Goal: Information Seeking & Learning: Learn about a topic

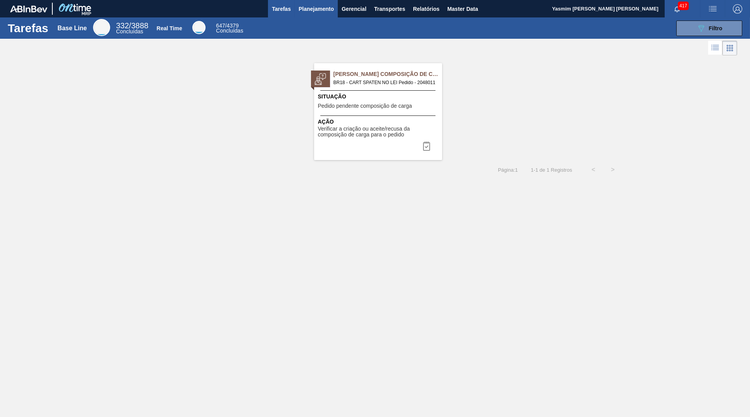
click at [337, 4] on button "Planejamento" at bounding box center [316, 8] width 43 height 17
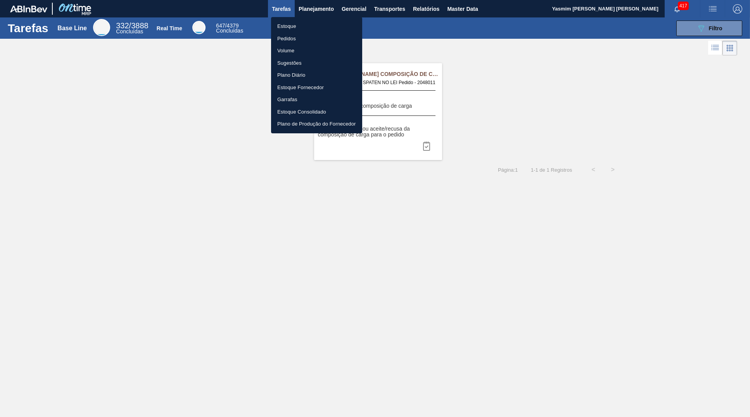
click at [323, 23] on li "Estoque" at bounding box center [316, 26] width 91 height 12
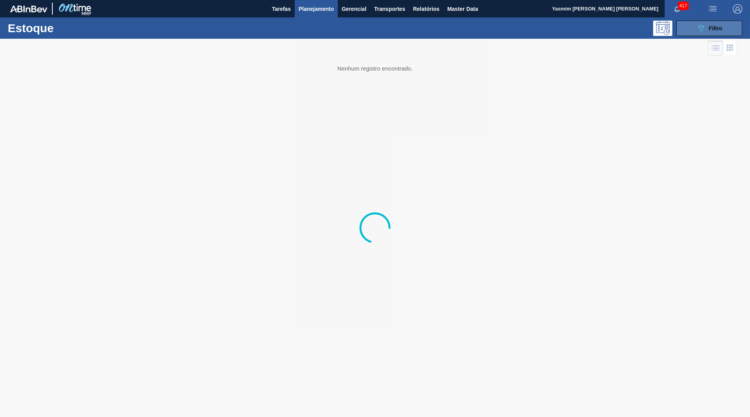
click at [706, 28] on div "089F7B8B-B2A5-4AFE-B5C0-19BA573D28AC Filtro" at bounding box center [710, 28] width 26 height 9
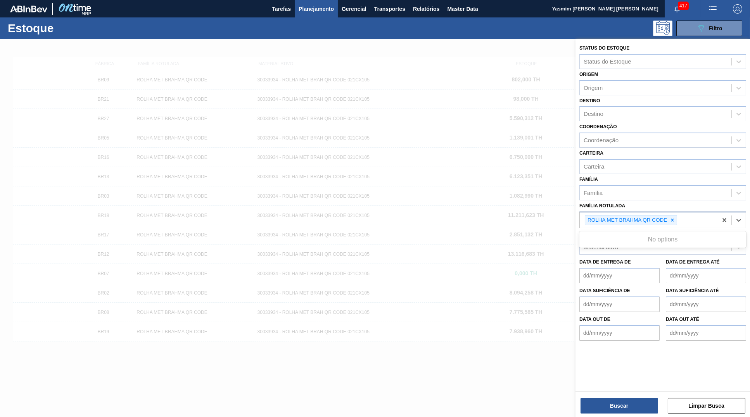
click at [668, 216] on div "ROLHA MET BRAHMA QR CODE" at bounding box center [626, 221] width 83 height 10
click at [677, 216] on div at bounding box center [672, 221] width 9 height 10
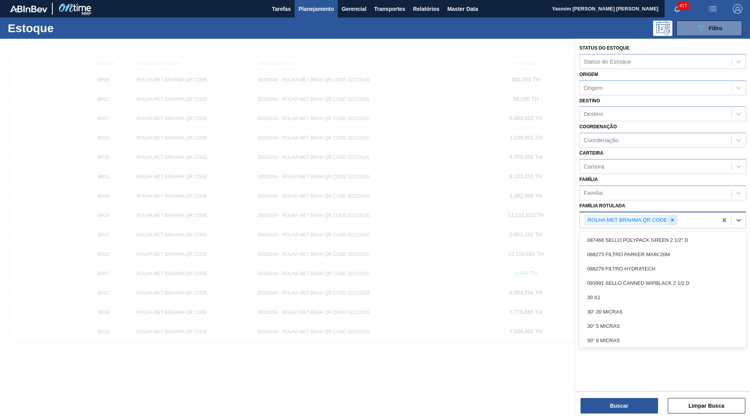
click at [672, 218] on icon at bounding box center [672, 220] width 5 height 5
click at [638, 214] on div "Família Rotulada" at bounding box center [656, 219] width 152 height 11
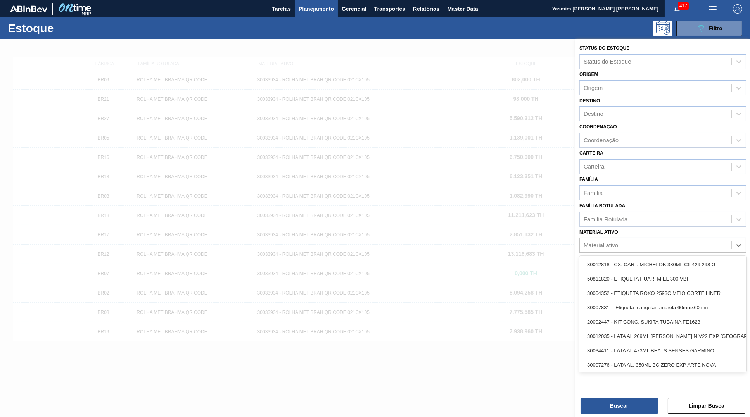
click at [628, 240] on div "Material ativo" at bounding box center [656, 245] width 152 height 11
type ativo "B"
paste ativo "30034228"
type ativo "30034228"
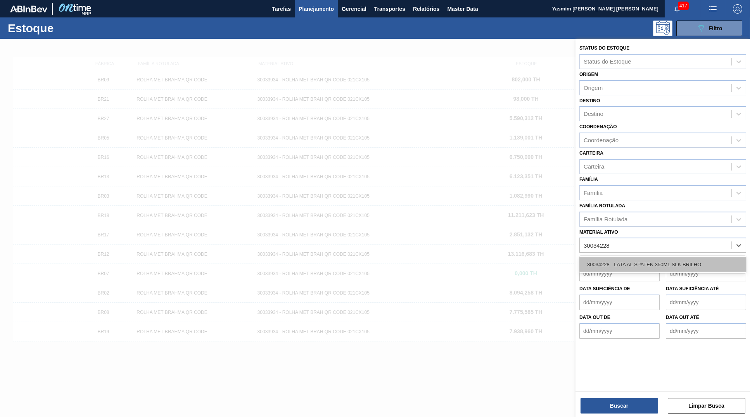
click at [621, 258] on div "30034228 - LATA AL SPATEN 350ML SLK BRILHO" at bounding box center [663, 265] width 167 height 14
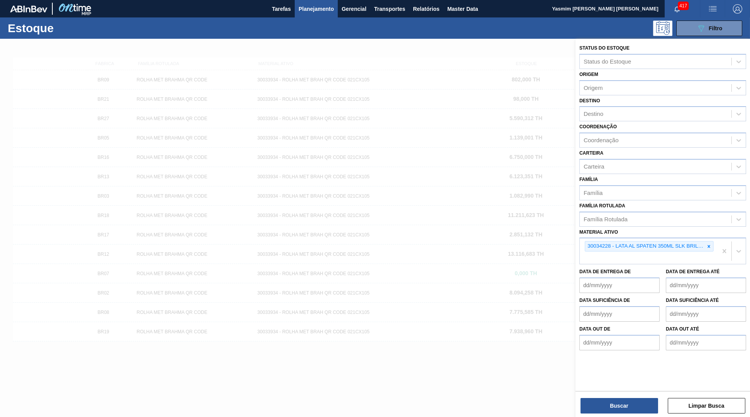
click at [607, 396] on div "Buscar Limpar Busca" at bounding box center [663, 402] width 175 height 22
click at [620, 413] on button "Buscar" at bounding box center [620, 406] width 78 height 16
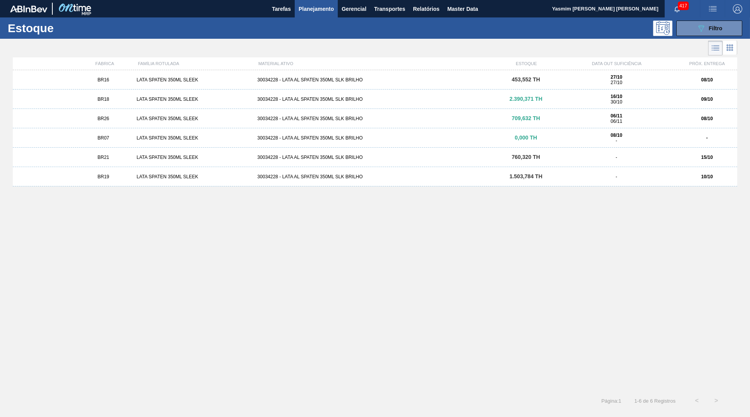
click at [177, 85] on div "BR16 LATA SPATEN 350ML SLEEK 30034228 - LATA AL SPATEN 350ML SLK BRILHO 453,552…" at bounding box center [375, 79] width 725 height 19
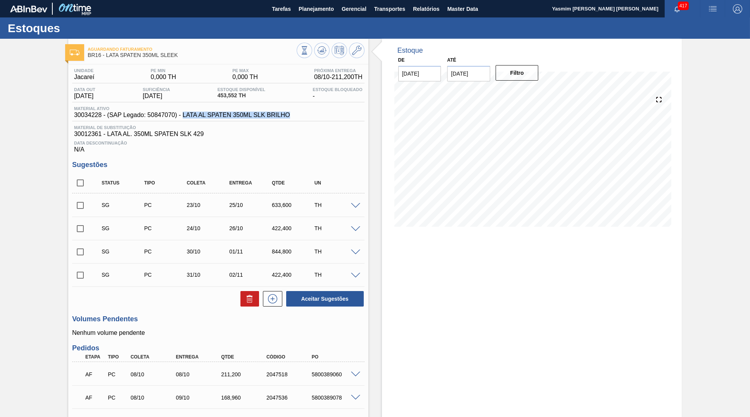
drag, startPoint x: 272, startPoint y: 124, endPoint x: 177, endPoint y: 118, distance: 95.2
click at [177, 118] on div "Material ativo 30034228 - (SAP Legado: 50847070) - LATA AL SPATEN 350ML SLK BRI…" at bounding box center [218, 113] width 292 height 15
copy span "LATA AL SPATEN 350ML SLK BRILHO"
drag, startPoint x: 178, startPoint y: 56, endPoint x: 107, endPoint y: 59, distance: 71.4
click at [107, 58] on span "BR16 - LATA SPATEN 350ML SLEEK" at bounding box center [192, 55] width 209 height 6
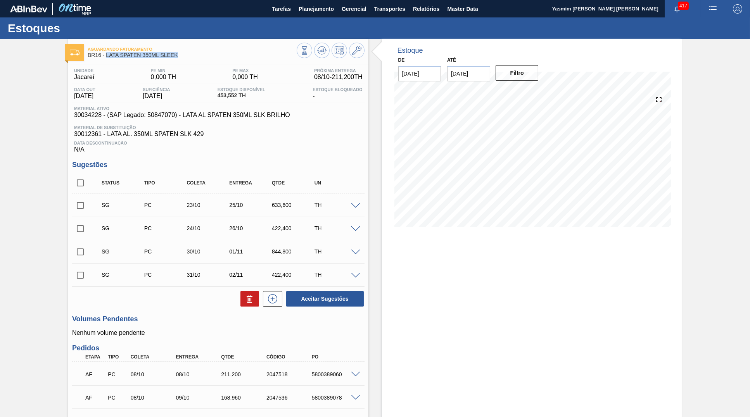
copy span "LATA SPATEN 350ML SLEEK"
drag, startPoint x: 97, startPoint y: 116, endPoint x: 68, endPoint y: 115, distance: 29.1
click at [68, 115] on div "Unidade Jacareí PE MIN 0,000 TH PE MAX 0,000 TH Próxima Entrega 08/10 - 211,200…" at bounding box center [218, 289] width 300 height 451
click at [75, 119] on span "30034228 - (SAP Legado: 50847070) - LATA AL SPATEN 350ML SLK BRILHO" at bounding box center [182, 115] width 216 height 7
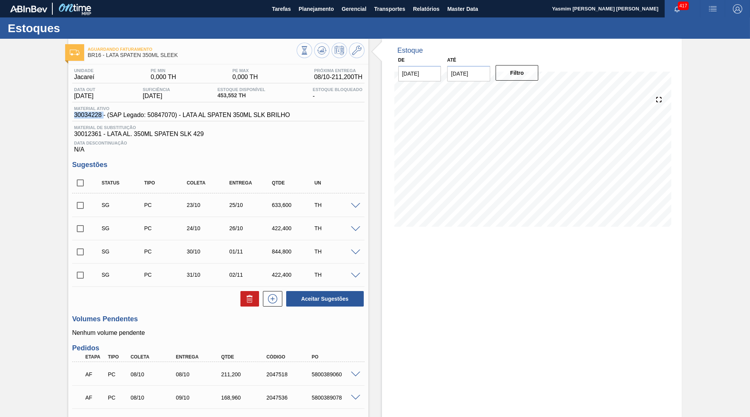
copy span "30034228"
click at [463, 17] on button "Master Data" at bounding box center [462, 8] width 38 height 17
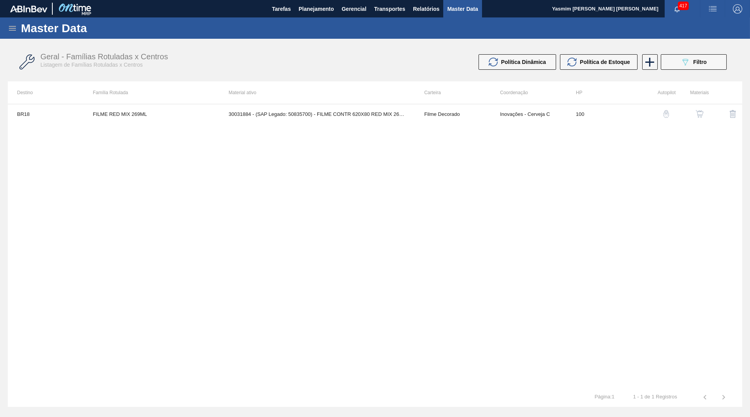
click at [12, 26] on icon at bounding box center [12, 28] width 7 height 5
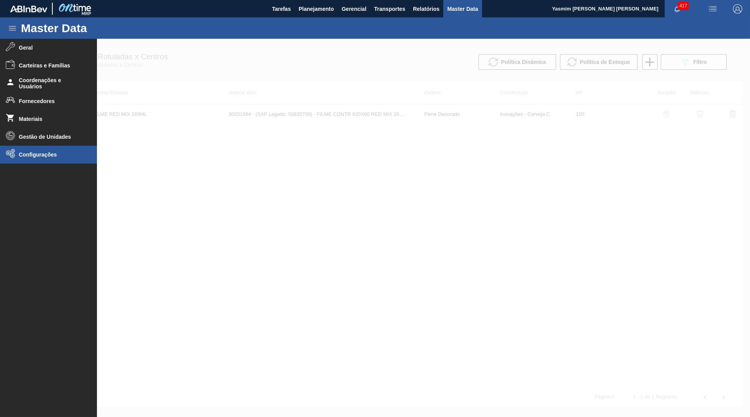
click at [42, 151] on li "Configurações" at bounding box center [48, 155] width 97 height 18
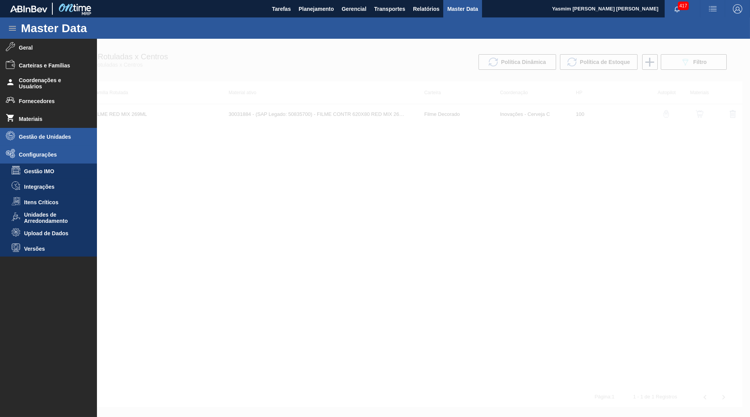
click at [18, 136] on li "Gestão de Unidades" at bounding box center [48, 137] width 97 height 18
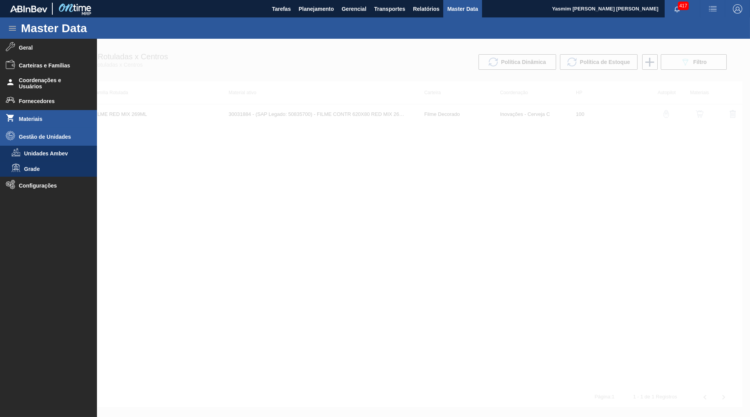
click at [14, 119] on icon at bounding box center [10, 117] width 9 height 9
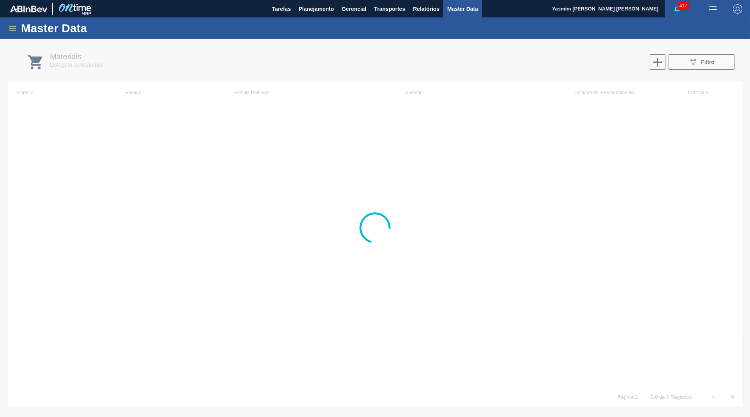
click at [16, 27] on icon at bounding box center [12, 28] width 9 height 9
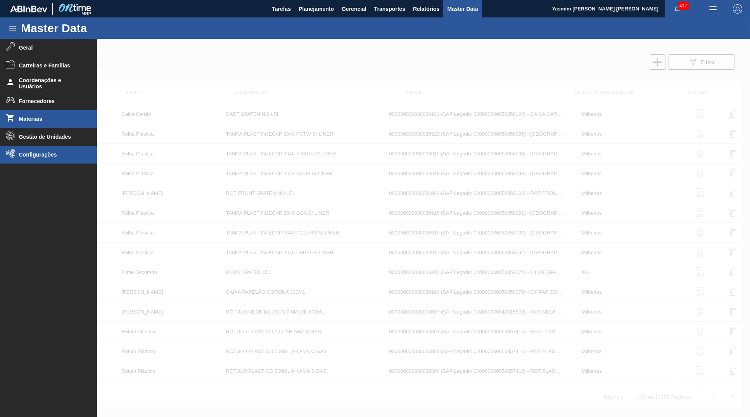
click at [14, 155] on icon at bounding box center [10, 153] width 9 height 9
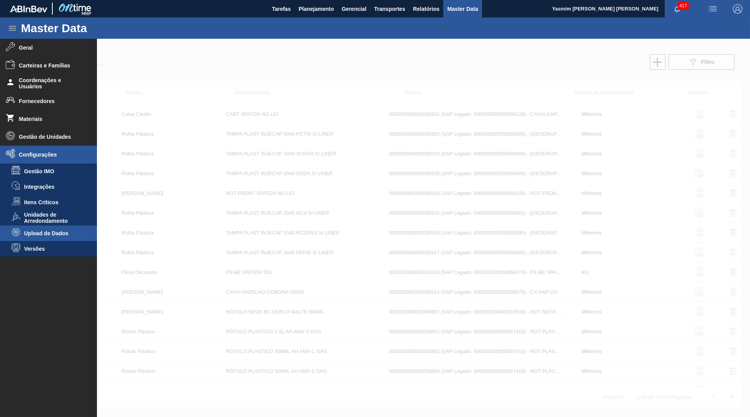
click at [37, 235] on span "Upload de Dados" at bounding box center [54, 233] width 60 height 6
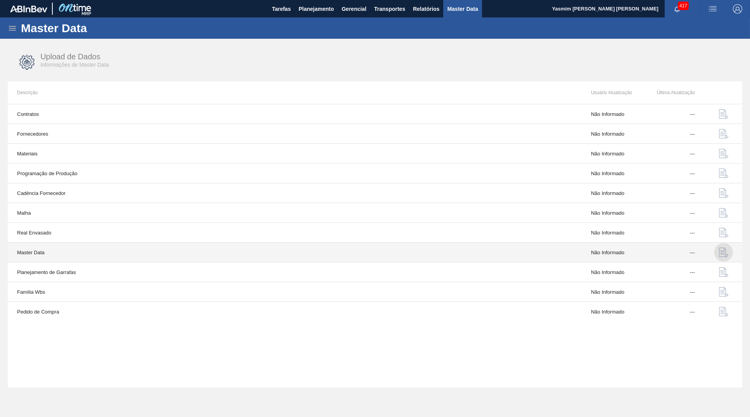
click at [723, 252] on img "button" at bounding box center [723, 252] width 9 height 9
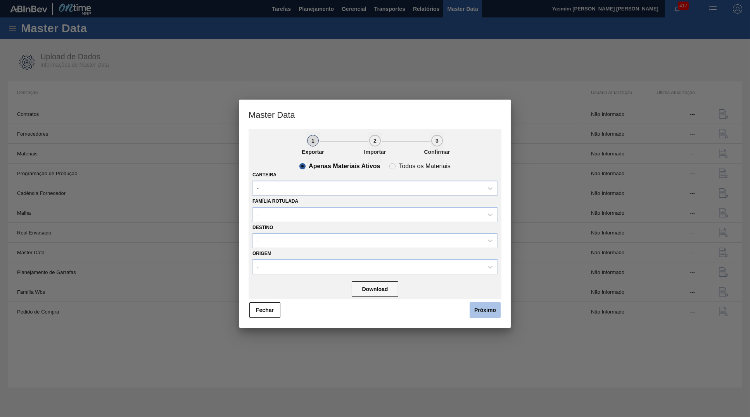
click at [486, 303] on button "Próximo" at bounding box center [485, 311] width 31 height 16
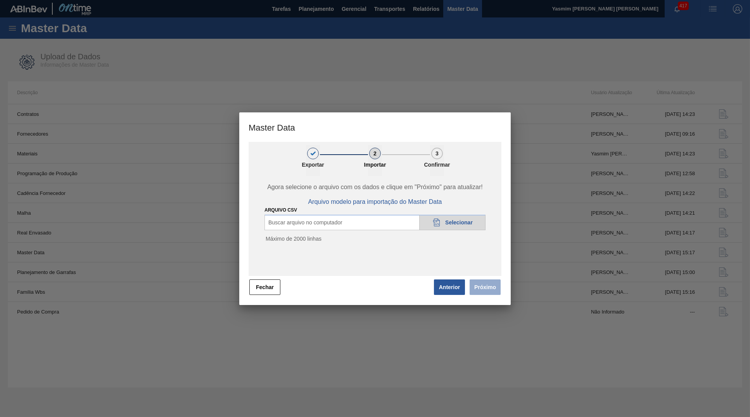
click at [455, 220] on span "Selecionar" at bounding box center [459, 223] width 28 height 6
click at [479, 286] on button "Próximo" at bounding box center [485, 288] width 31 height 16
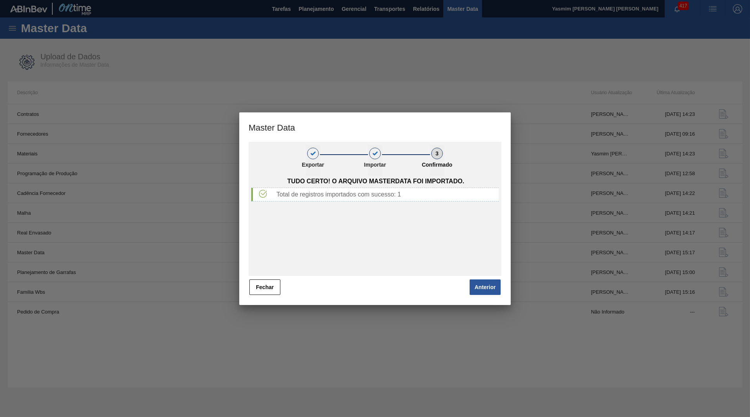
click at [479, 286] on button "Anterior" at bounding box center [485, 288] width 31 height 16
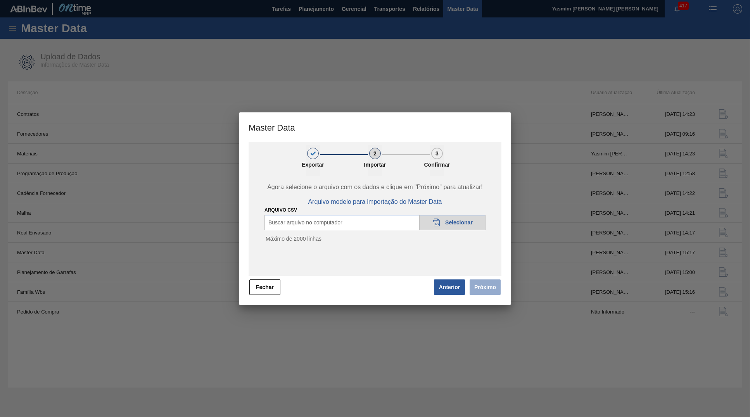
click at [249, 293] on div "[PERSON_NAME]" at bounding box center [375, 287] width 253 height 17
click at [270, 287] on button "Fechar" at bounding box center [264, 288] width 31 height 16
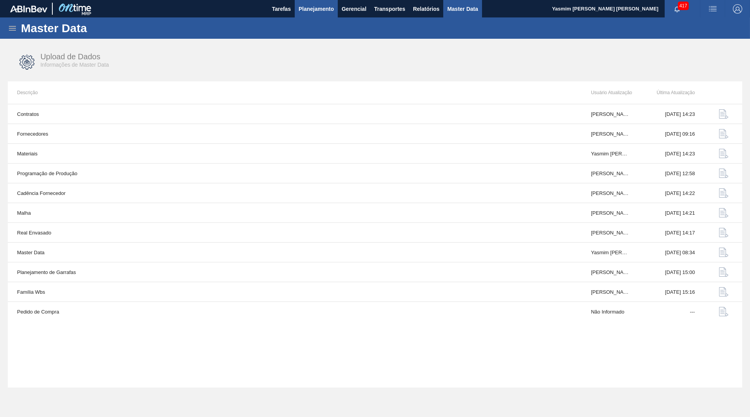
click at [319, 8] on span "Planejamento" at bounding box center [316, 8] width 35 height 9
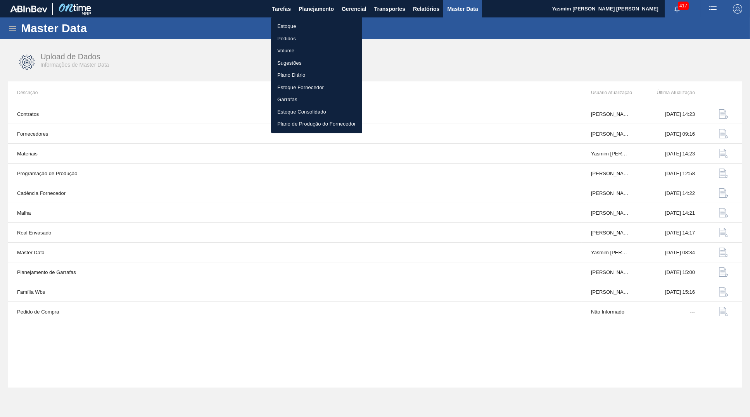
click at [344, 31] on li "Estoque" at bounding box center [316, 26] width 91 height 12
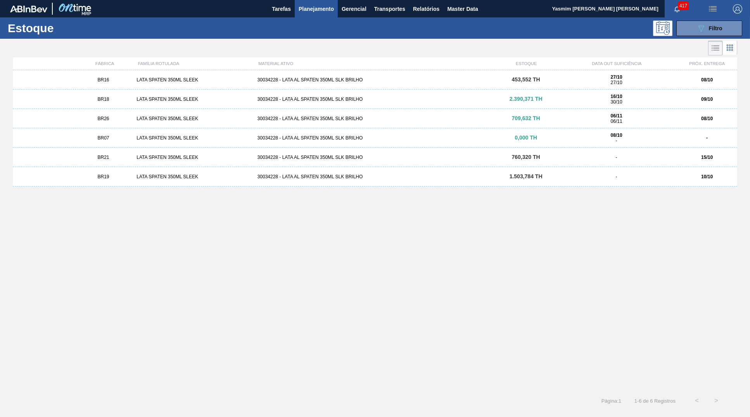
click at [398, 80] on div "30034228 - LATA AL SPATEN 350ML SLK BRILHO" at bounding box center [375, 79] width 242 height 5
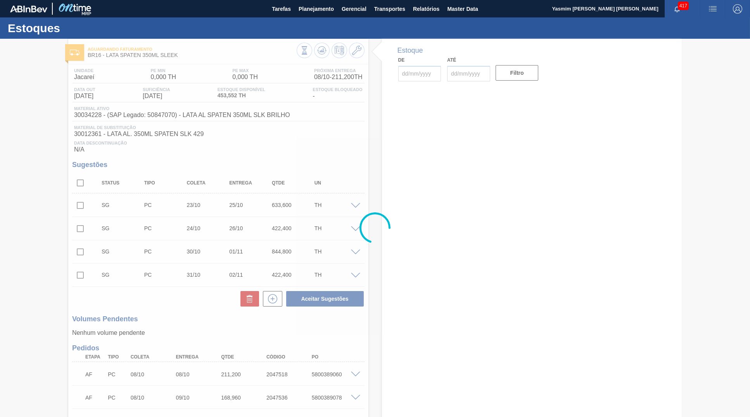
type input "[DATE]"
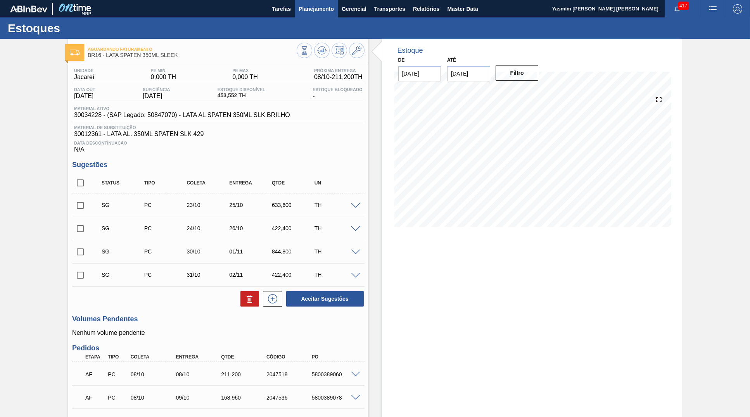
click at [322, 5] on span "Planejamento" at bounding box center [316, 8] width 35 height 9
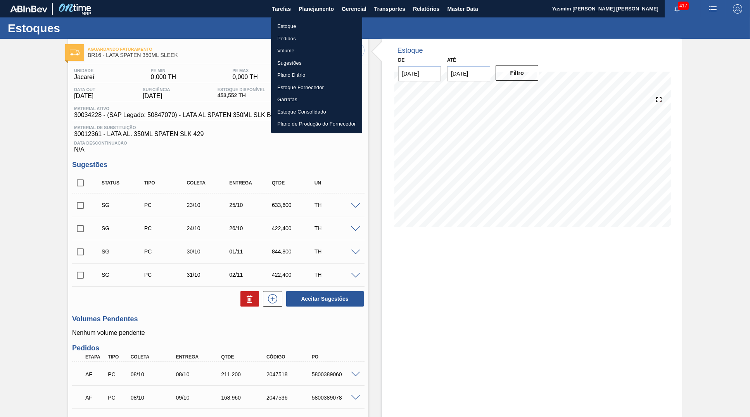
click at [284, 23] on li "Estoque" at bounding box center [316, 26] width 91 height 12
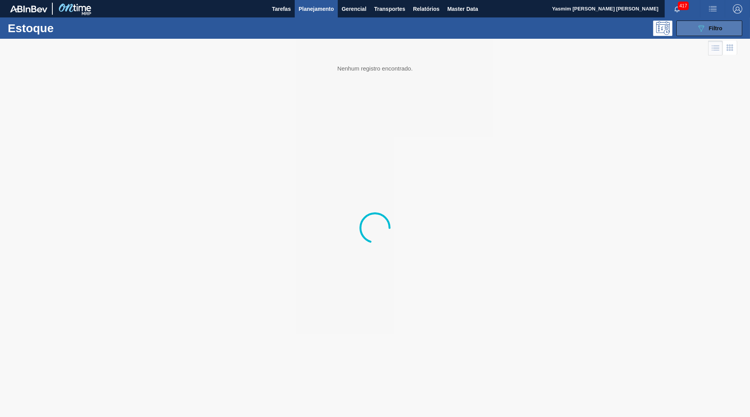
click at [689, 31] on button "089F7B8B-B2A5-4AFE-B5C0-19BA573D28AC Filtro" at bounding box center [709, 29] width 66 height 16
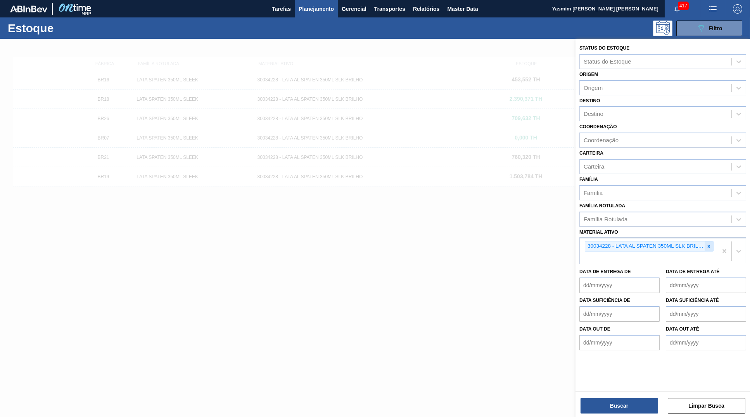
click at [712, 242] on div at bounding box center [709, 247] width 9 height 10
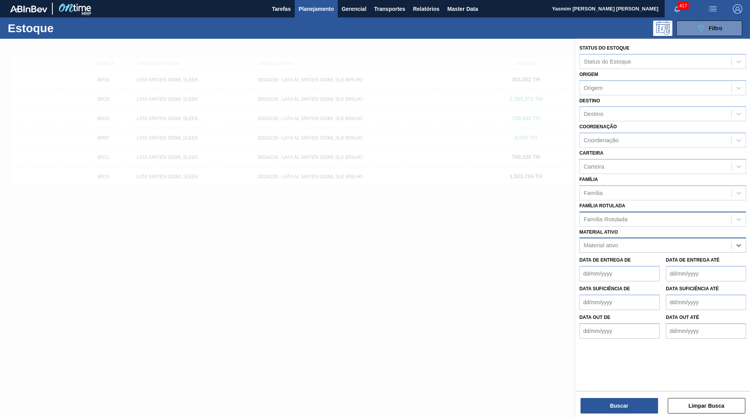
click at [686, 219] on div "Família Rotulada" at bounding box center [663, 219] width 167 height 15
click at [650, 175] on div "Família Família" at bounding box center [663, 187] width 167 height 26
click at [642, 201] on div "Família Rotulada Família Rotulada" at bounding box center [663, 214] width 167 height 26
click at [652, 214] on div "Família Rotulada" at bounding box center [656, 219] width 152 height 11
click at [625, 187] on div "Família" at bounding box center [656, 192] width 152 height 11
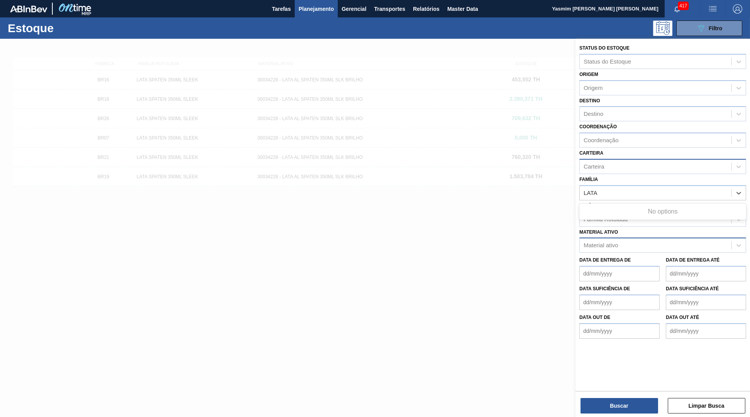
type input "LATA"
click at [595, 163] on div "Carteira" at bounding box center [594, 166] width 21 height 7
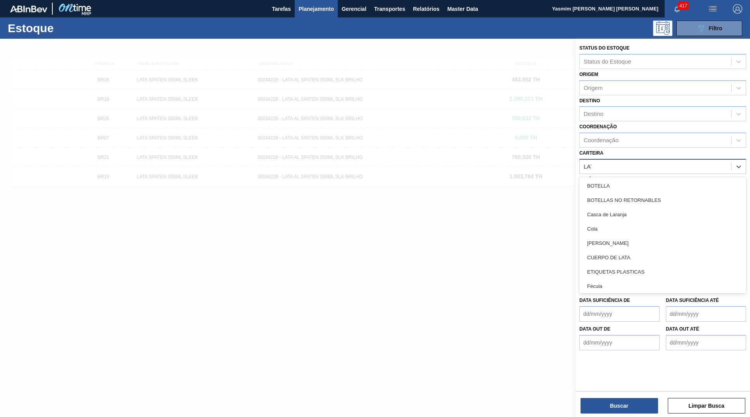
type input "LATA"
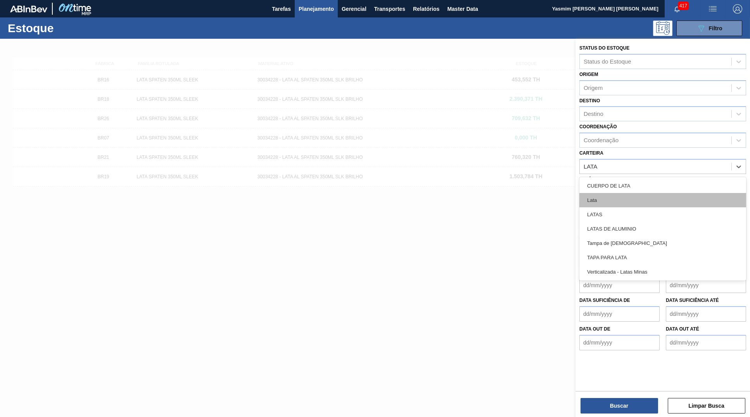
click at [638, 194] on div "Lata" at bounding box center [663, 200] width 167 height 14
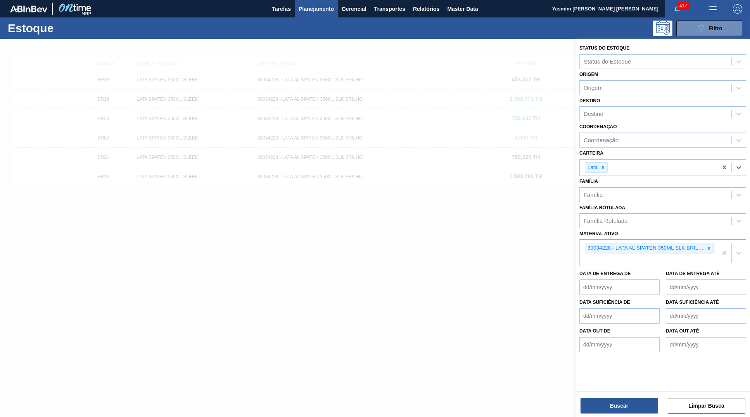
click at [618, 148] on div "Carteira option Lata, selected. Select is focused ,type to refine list, press D…" at bounding box center [663, 162] width 167 height 28
click at [615, 142] on div "Coordenação" at bounding box center [663, 140] width 167 height 15
click at [682, 295] on div "Data suficiência de Data suficiência até" at bounding box center [662, 309] width 173 height 29
click at [708, 246] on icon at bounding box center [708, 248] width 5 height 5
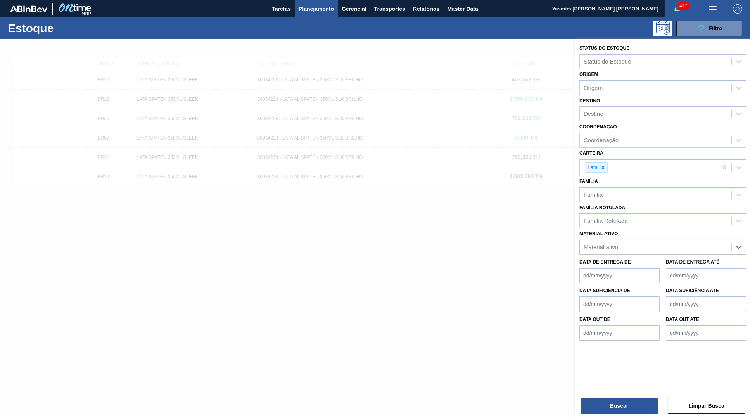
click at [627, 135] on div "Coordenação" at bounding box center [656, 140] width 152 height 11
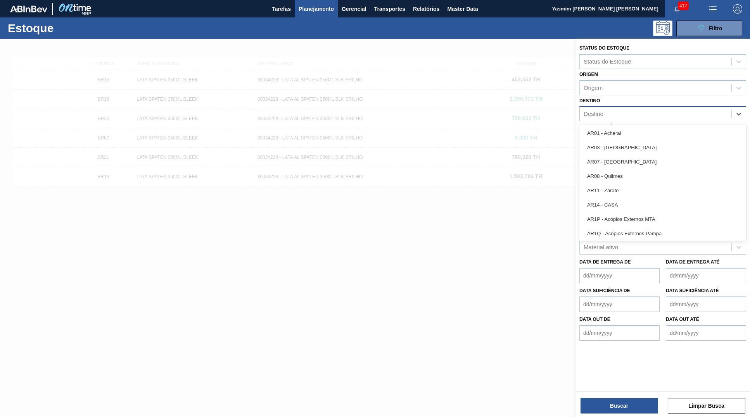
click at [606, 113] on div "Destino" at bounding box center [656, 114] width 152 height 11
type input "b"
type input "V"
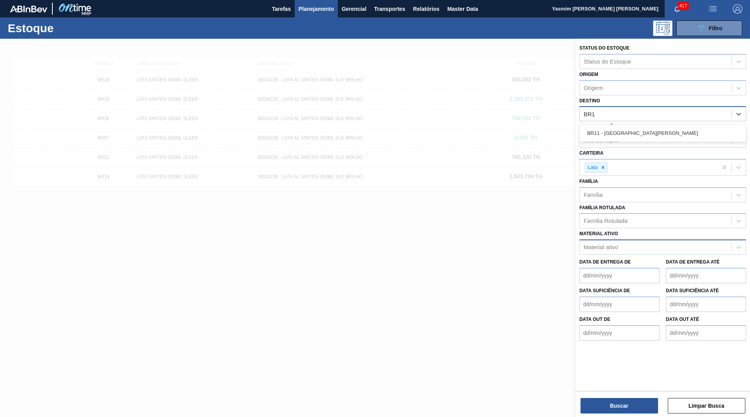
type input "BR11"
click at [665, 126] on div "BR11 - [GEOGRAPHIC_DATA][PERSON_NAME]" at bounding box center [663, 133] width 167 height 14
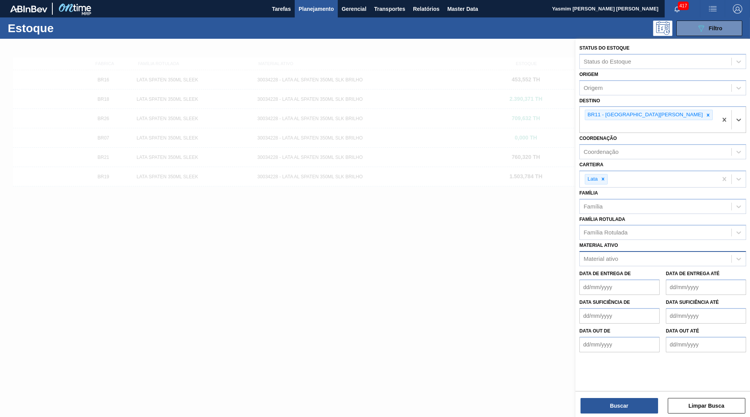
click at [606, 416] on div "Status do Estoque Status do Estoque Origem Origem Destino option BR11 - [GEOGRA…" at bounding box center [663, 229] width 175 height 380
click at [638, 410] on button "Buscar" at bounding box center [620, 406] width 78 height 16
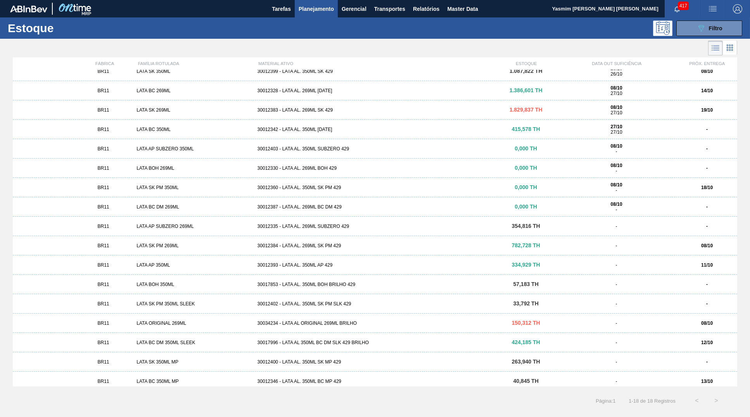
scroll to position [32, 0]
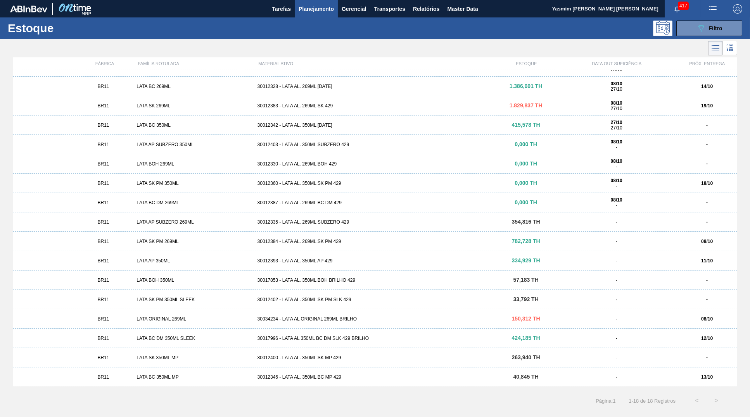
click at [304, 130] on div "BR11 LATA BC 350ML 30012342 - LATA AL. 350ML [DATE] 415,578 TH 27/10 27/10 -" at bounding box center [375, 125] width 725 height 19
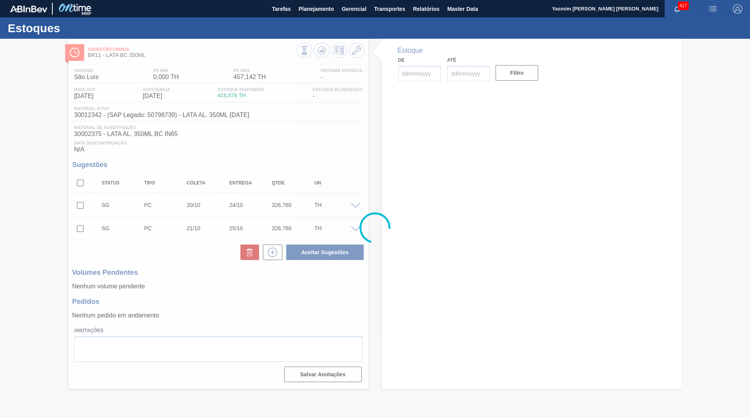
type input "[DATE]"
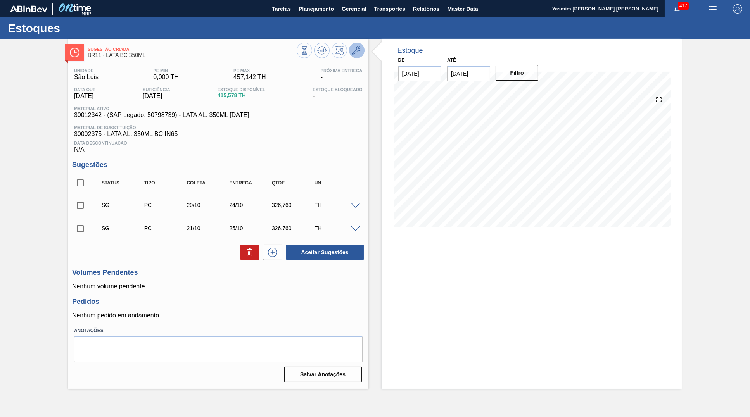
click at [361, 48] on icon at bounding box center [356, 50] width 9 height 9
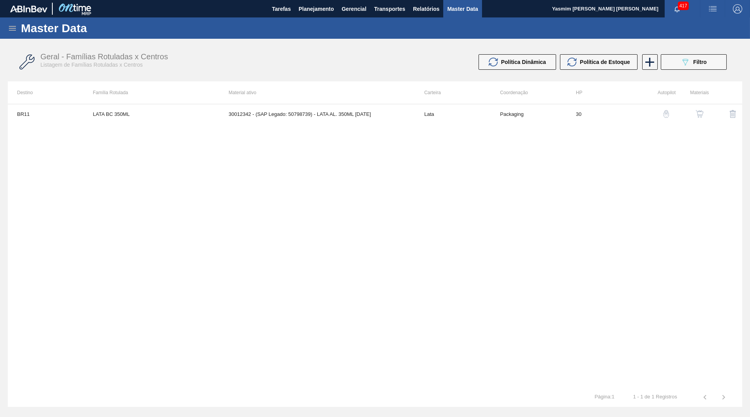
drag, startPoint x: 688, startPoint y: 119, endPoint x: 698, endPoint y: 116, distance: 10.7
click at [698, 116] on div at bounding box center [694, 114] width 29 height 19
click at [698, 115] on img "button" at bounding box center [700, 114] width 8 height 8
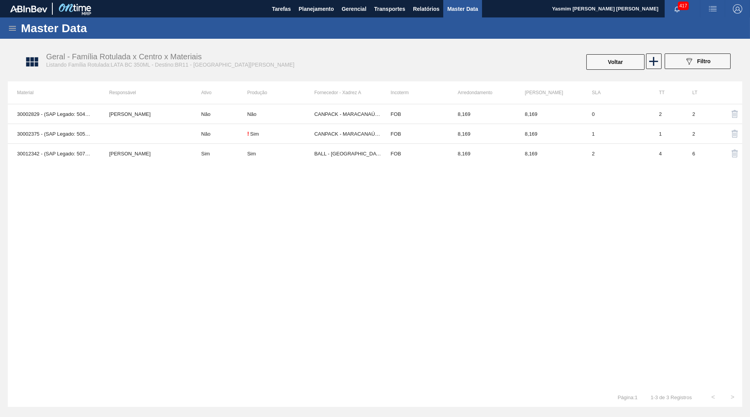
click at [361, 164] on div "30002829 - (SAP Legado: 50446851) - LATA AL. 350ML BC NIV19 [PERSON_NAME] Vingr…" at bounding box center [375, 246] width 735 height 284
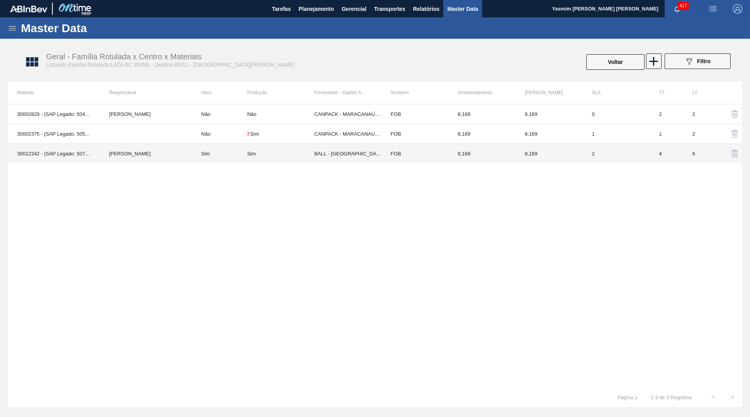
click at [356, 163] on td "BALL - [GEOGRAPHIC_DATA] ([GEOGRAPHIC_DATA])" at bounding box center [347, 154] width 67 height 20
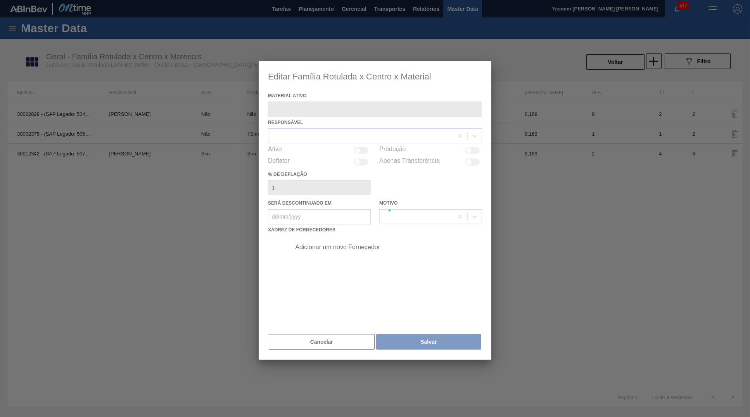
type ativo "30012342 - (SAP Legado: 50798739) - LATA AL. 350ML [DATE]"
checkbox input "true"
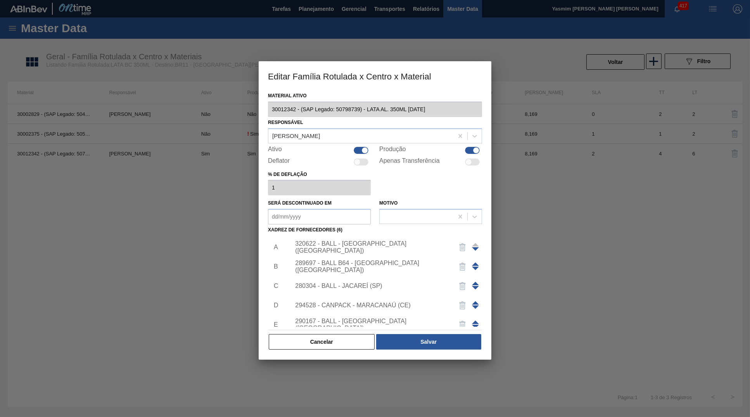
click at [348, 245] on div "320622 - BALL - [GEOGRAPHIC_DATA] ([GEOGRAPHIC_DATA])" at bounding box center [371, 247] width 152 height 14
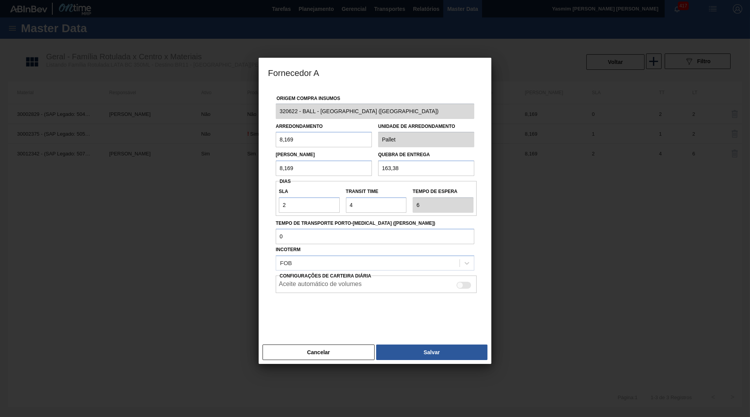
click at [346, 134] on input "8,169" at bounding box center [324, 140] width 96 height 16
drag, startPoint x: 341, startPoint y: 140, endPoint x: 184, endPoint y: 135, distance: 157.2
click at [276, 135] on input "8,169" at bounding box center [324, 140] width 96 height 16
drag, startPoint x: 417, startPoint y: 166, endPoint x: 291, endPoint y: 163, distance: 126.5
click at [378, 163] on input "163,38" at bounding box center [426, 169] width 96 height 16
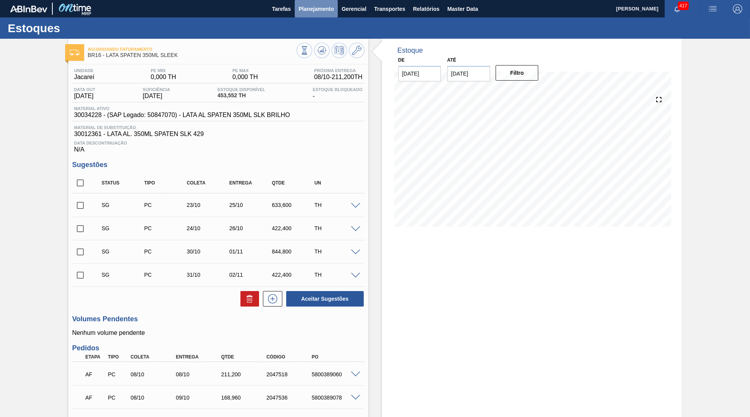
click at [315, 11] on span "Planejamento" at bounding box center [316, 8] width 35 height 9
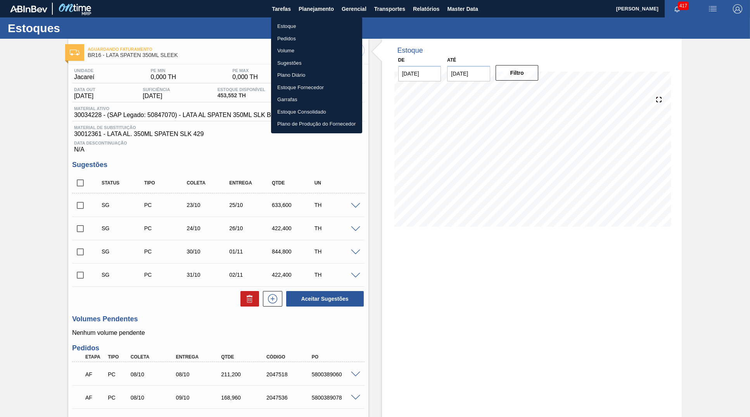
click at [238, 128] on div at bounding box center [375, 208] width 750 height 417
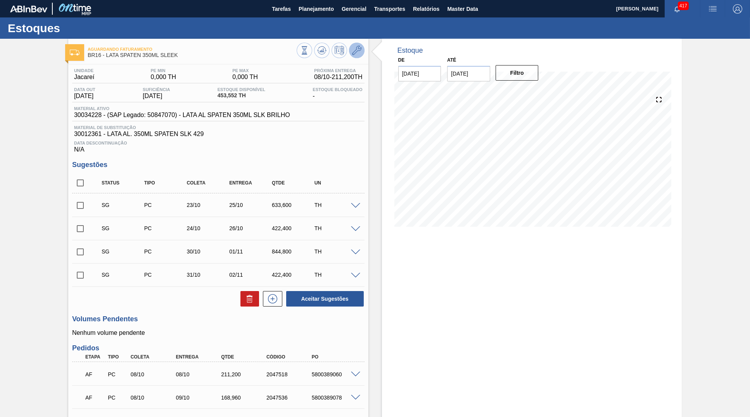
click at [359, 48] on icon at bounding box center [356, 50] width 9 height 9
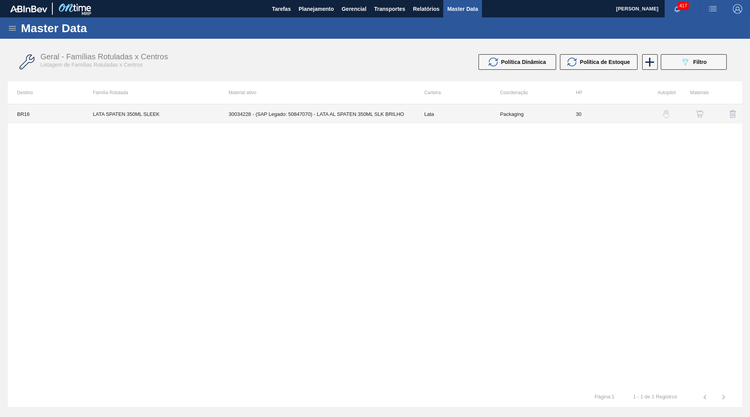
click at [360, 122] on td "30034228 - (SAP Legado: 50847070) - LATA AL SPATEN 350ML SLK BRILHO" at bounding box center [317, 113] width 195 height 19
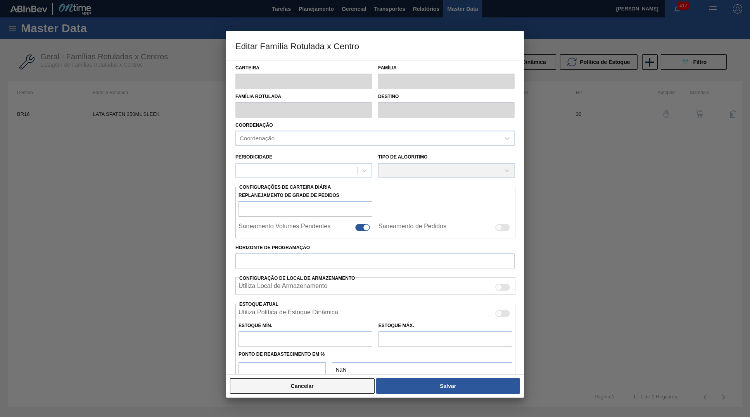
click at [344, 379] on button "Cancelar" at bounding box center [302, 387] width 145 height 16
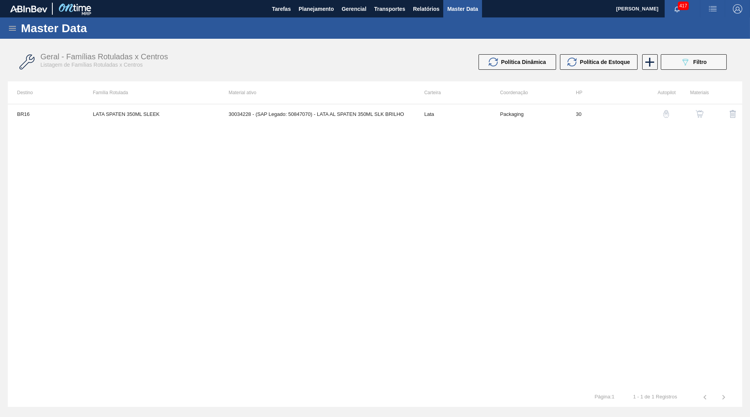
click at [704, 104] on td at bounding box center [692, 113] width 33 height 19
click at [702, 112] on img "button" at bounding box center [700, 114] width 8 height 8
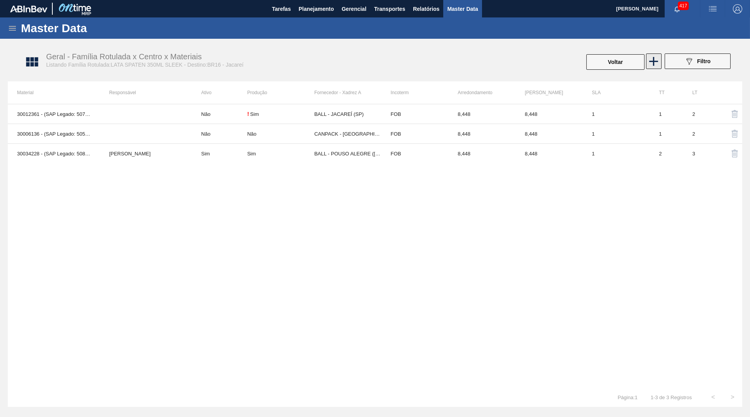
click at [649, 66] on icon at bounding box center [653, 61] width 15 height 15
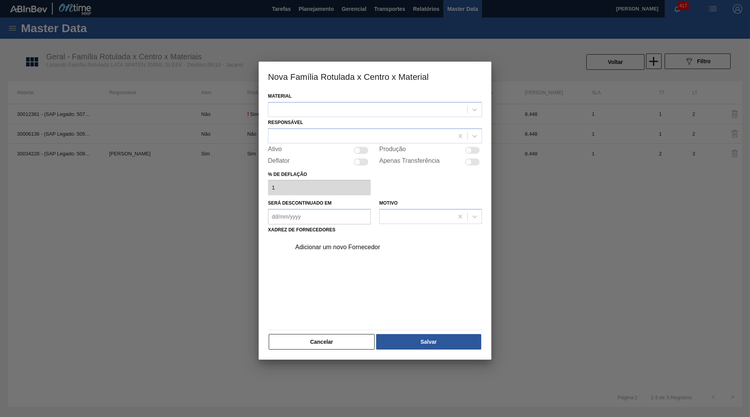
drag, startPoint x: 296, startPoint y: 313, endPoint x: 309, endPoint y: 330, distance: 21.1
click at [297, 313] on div "Adicionar um novo Fornecedor" at bounding box center [375, 281] width 214 height 91
click at [311, 334] on button "Cancelar" at bounding box center [322, 342] width 106 height 16
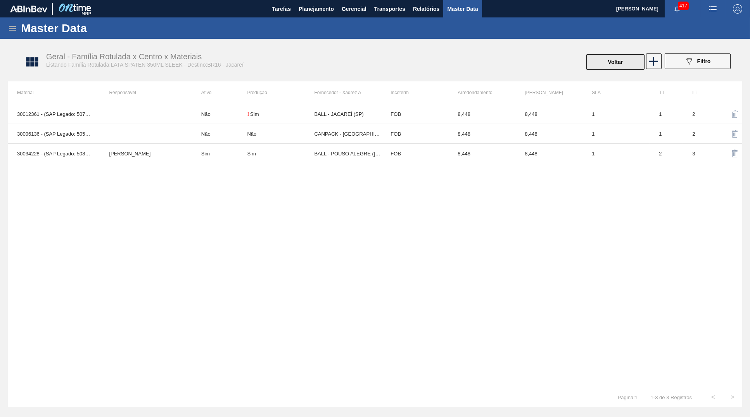
click at [598, 64] on button "Voltar" at bounding box center [615, 62] width 58 height 16
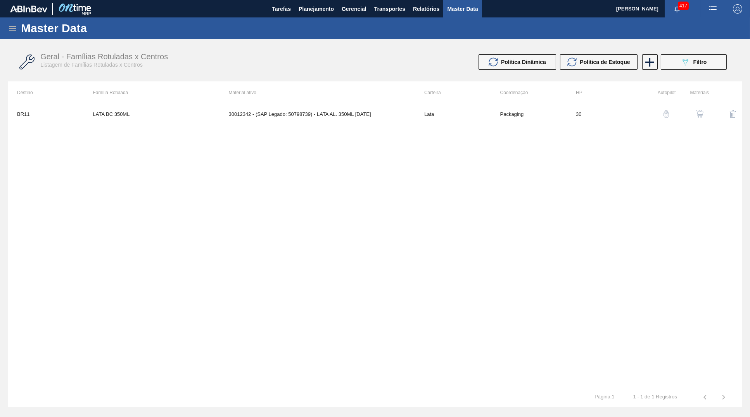
click at [709, 68] on button "089F7B8B-B2A5-4AFE-B5C0-19BA573D28AC Filtro" at bounding box center [694, 62] width 66 height 16
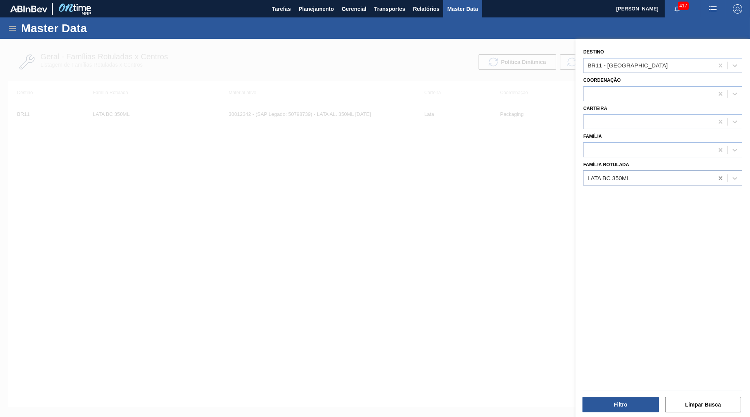
click at [716, 173] on div at bounding box center [721, 178] width 14 height 14
click at [603, 415] on div "Filtro Limpar Busca" at bounding box center [660, 399] width 175 height 39
click at [599, 405] on button "Filtro" at bounding box center [621, 405] width 76 height 16
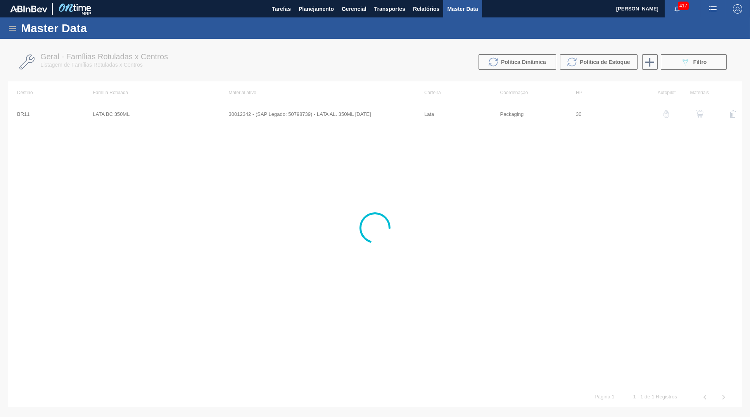
click at [390, 138] on div at bounding box center [375, 228] width 750 height 379
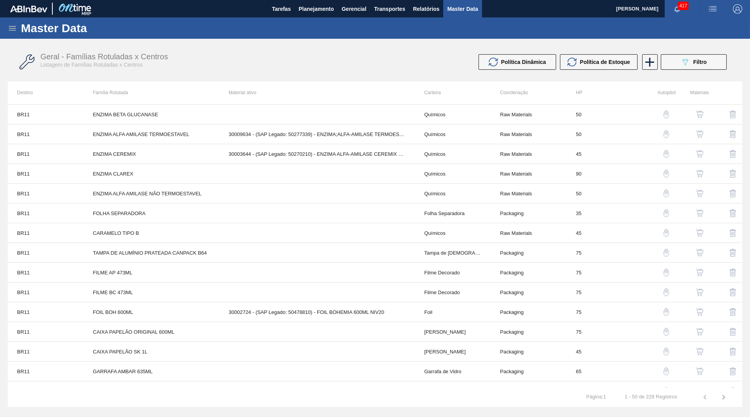
scroll to position [356, 0]
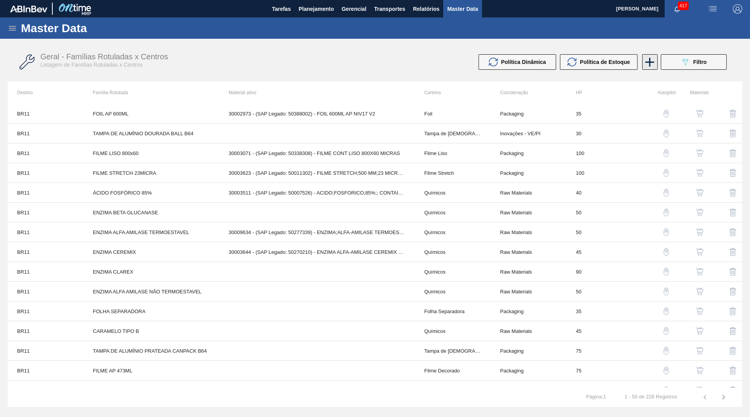
click at [654, 62] on icon at bounding box center [650, 62] width 9 height 9
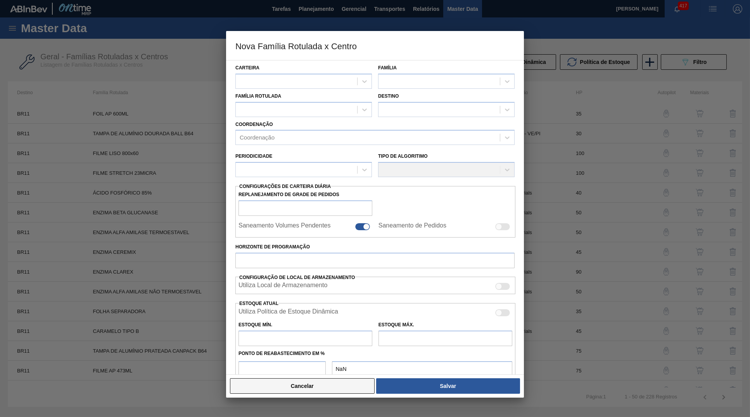
click at [311, 394] on button "Cancelar" at bounding box center [302, 387] width 145 height 16
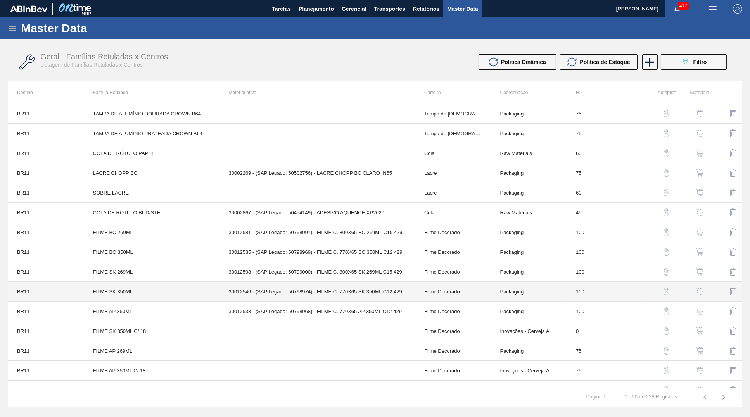
scroll to position [0, 0]
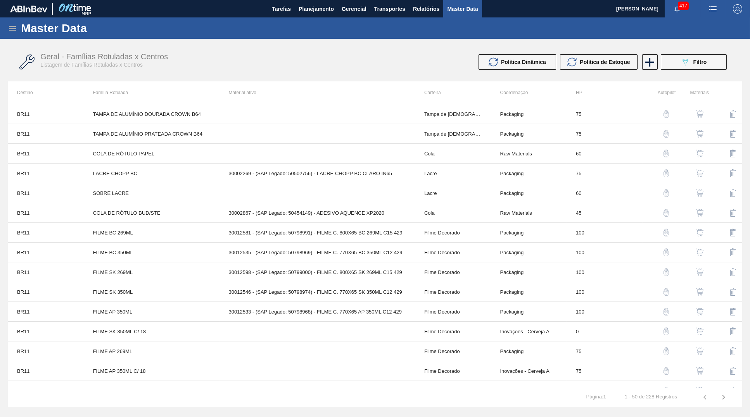
click at [304, 20] on div "Master Data" at bounding box center [375, 27] width 750 height 21
click at [311, 12] on span "Planejamento" at bounding box center [316, 8] width 35 height 9
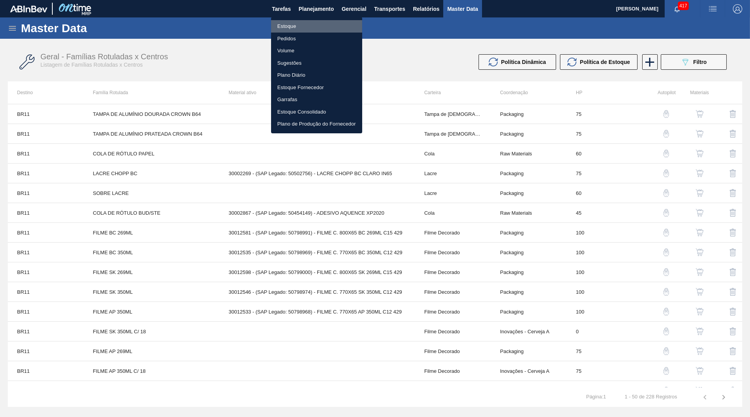
click at [300, 21] on li "Estoque" at bounding box center [316, 26] width 91 height 12
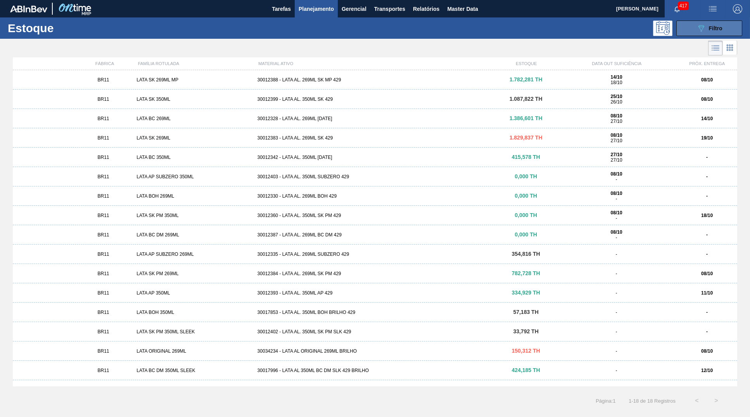
drag, startPoint x: 702, startPoint y: 29, endPoint x: 697, endPoint y: 30, distance: 4.7
click at [697, 30] on icon "089F7B8B-B2A5-4AFE-B5C0-19BA573D28AC" at bounding box center [701, 28] width 9 height 9
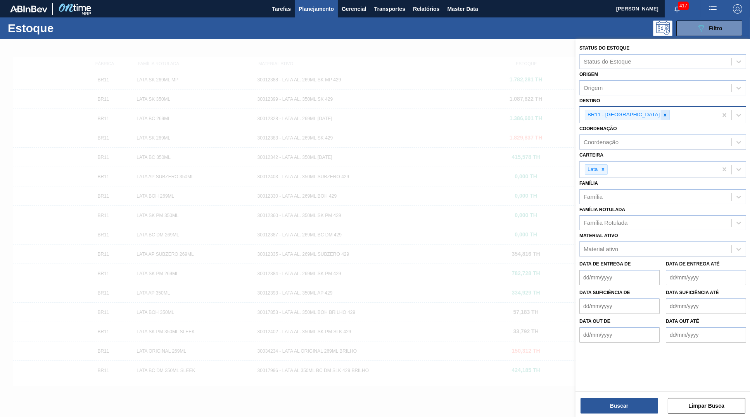
click at [663, 112] on icon at bounding box center [665, 114] width 5 height 5
click at [604, 163] on div at bounding box center [603, 168] width 9 height 10
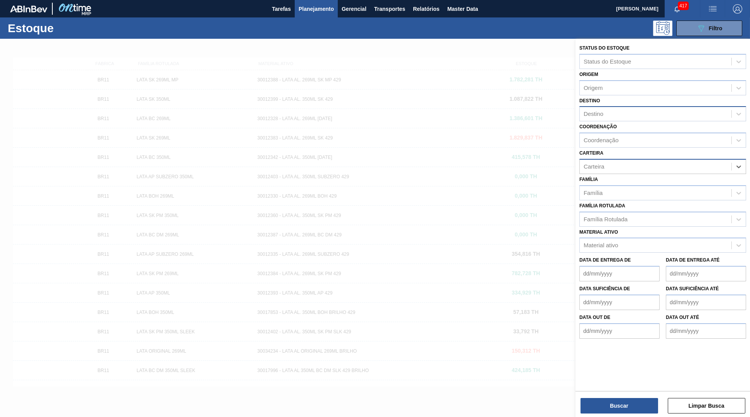
click at [619, 203] on label "Família Rotulada" at bounding box center [603, 205] width 46 height 5
click at [585, 216] on Rotulada "Família Rotulada" at bounding box center [584, 219] width 1 height 7
click at [624, 204] on div "Família Rotulada Select is focused ,type to refine list, press Down to open the…" at bounding box center [663, 214] width 167 height 26
click at [611, 203] on label "Família Rotulada" at bounding box center [603, 205] width 46 height 5
click at [585, 216] on Rotulada "Família Rotulada" at bounding box center [584, 219] width 1 height 7
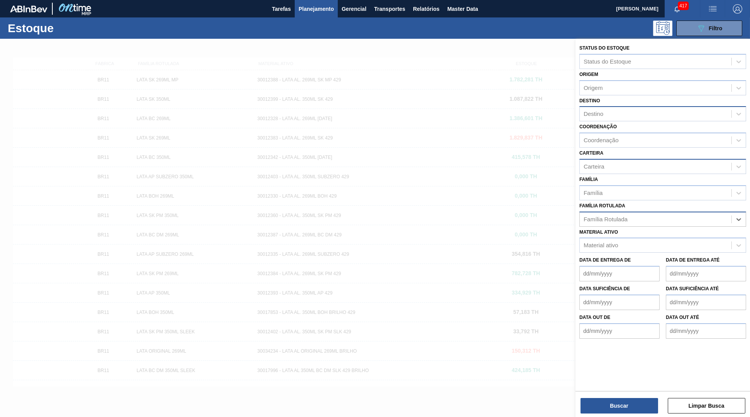
click at [614, 216] on div "Família Rotulada" at bounding box center [606, 219] width 44 height 7
paste Rotulada "8,169"
type Rotulada "8,169"
click at [652, 240] on div "Material ativo" at bounding box center [656, 245] width 152 height 11
paste ativo "30034228"
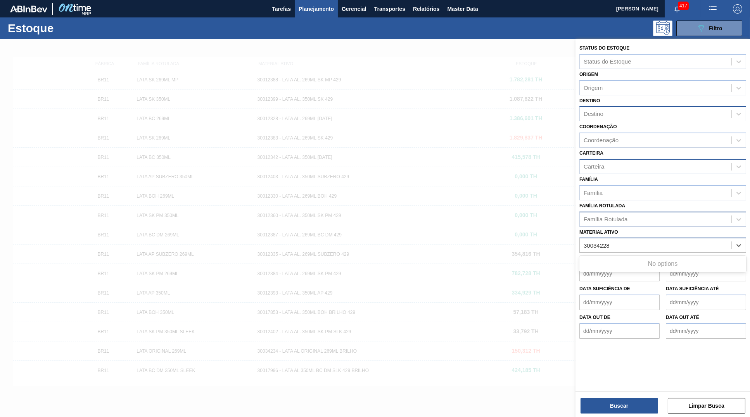
click at [586, 242] on ativo "30034228" at bounding box center [597, 245] width 27 height 7
type ativo "30034228"
click at [735, 7] on span "button" at bounding box center [737, 8] width 19 height 9
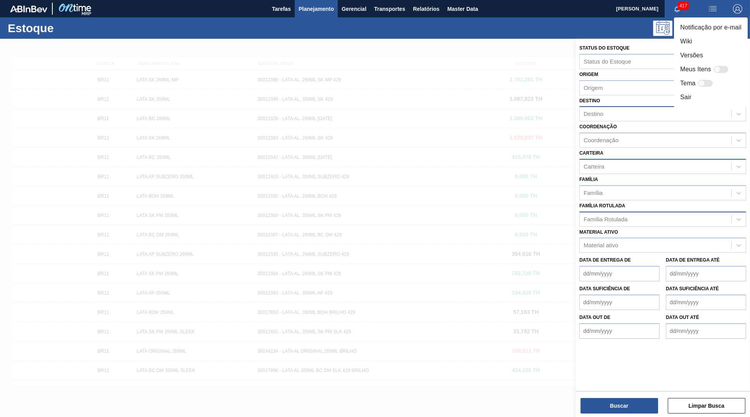
drag, startPoint x: 658, startPoint y: 250, endPoint x: 642, endPoint y: 242, distance: 17.7
click at [654, 252] on div at bounding box center [375, 208] width 750 height 417
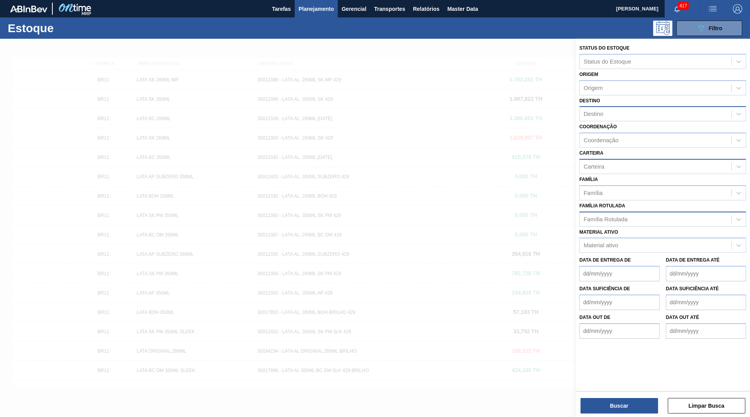
click at [642, 242] on div "Notificação por e-mail Wiki Versões Meus Itens Tema Sair" at bounding box center [375, 208] width 750 height 417
click at [637, 240] on div "Material ativo" at bounding box center [656, 245] width 152 height 11
paste ativo "30034228"
type ativo "30034228"
click at [664, 240] on div "Material ativo" at bounding box center [656, 245] width 152 height 11
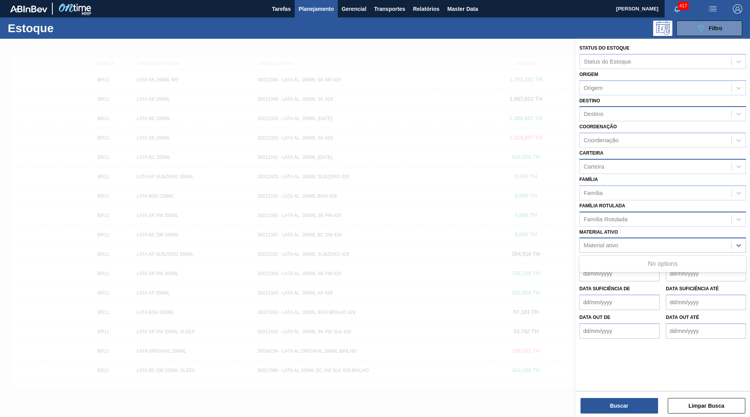
paste ativo "30034228"
type ativo "30034228"
